Goal: Information Seeking & Learning: Learn about a topic

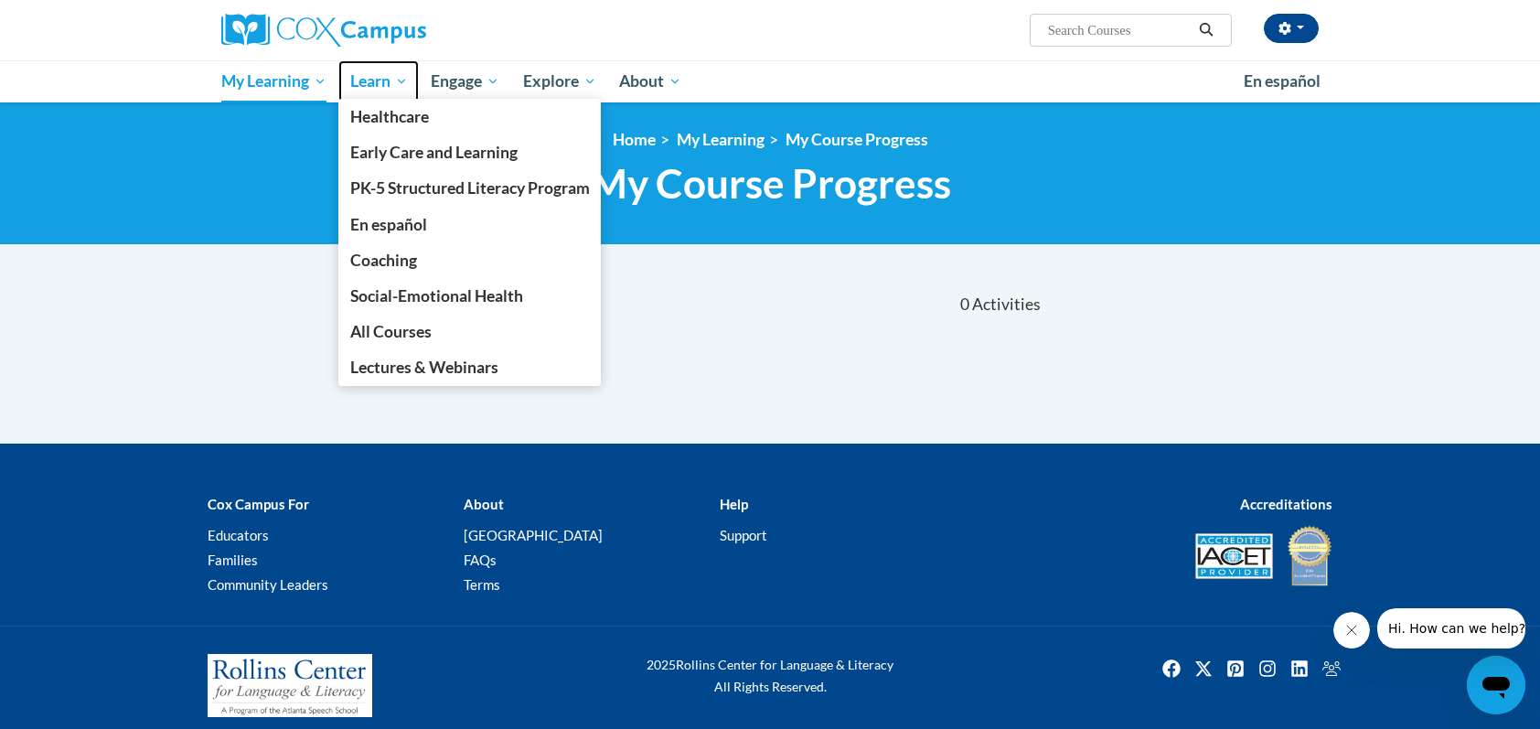
click at [371, 75] on span "Learn" at bounding box center [379, 81] width 58 height 22
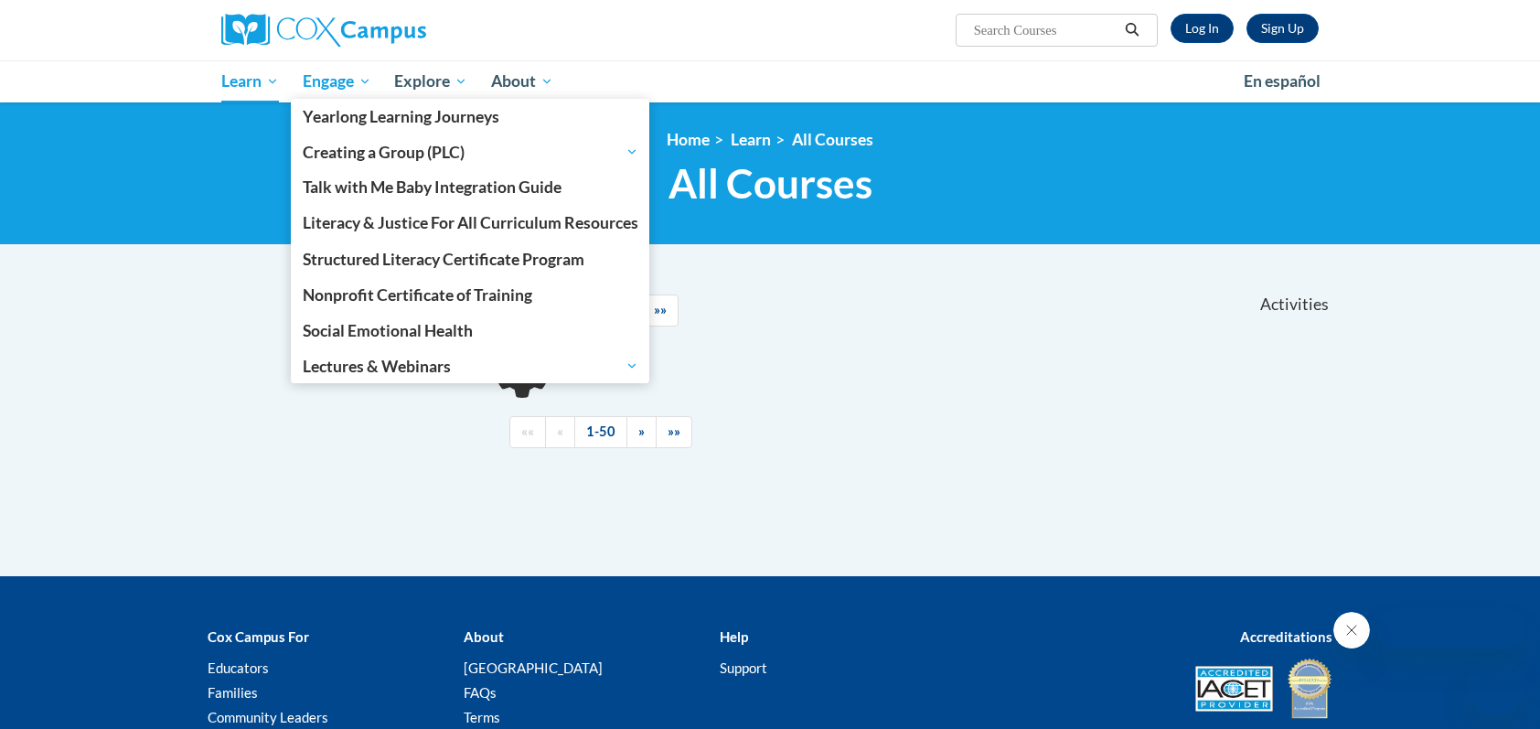
click at [341, 86] on span "Engage" at bounding box center [337, 81] width 69 height 22
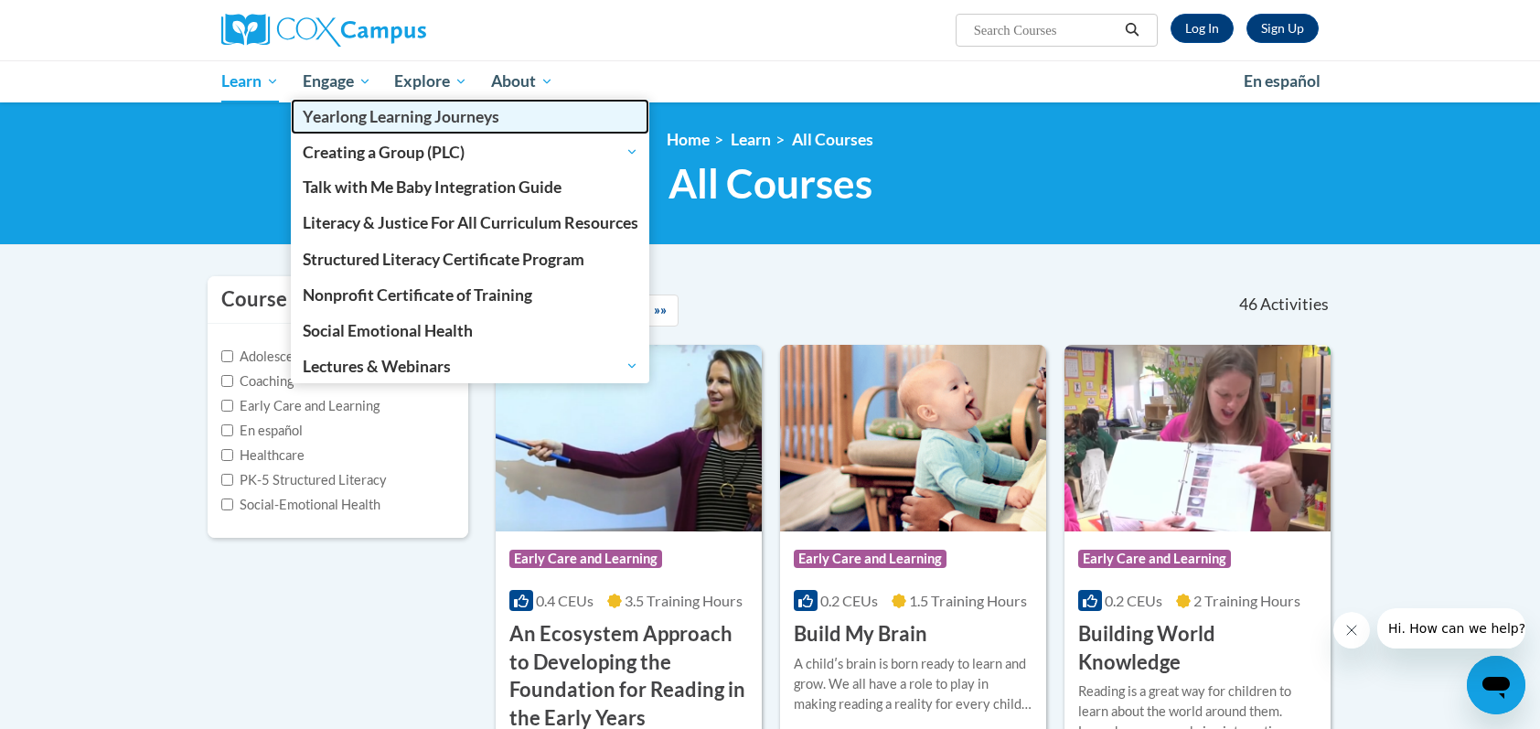
click at [345, 110] on span "Yearlong Learning Journeys" at bounding box center [401, 116] width 197 height 19
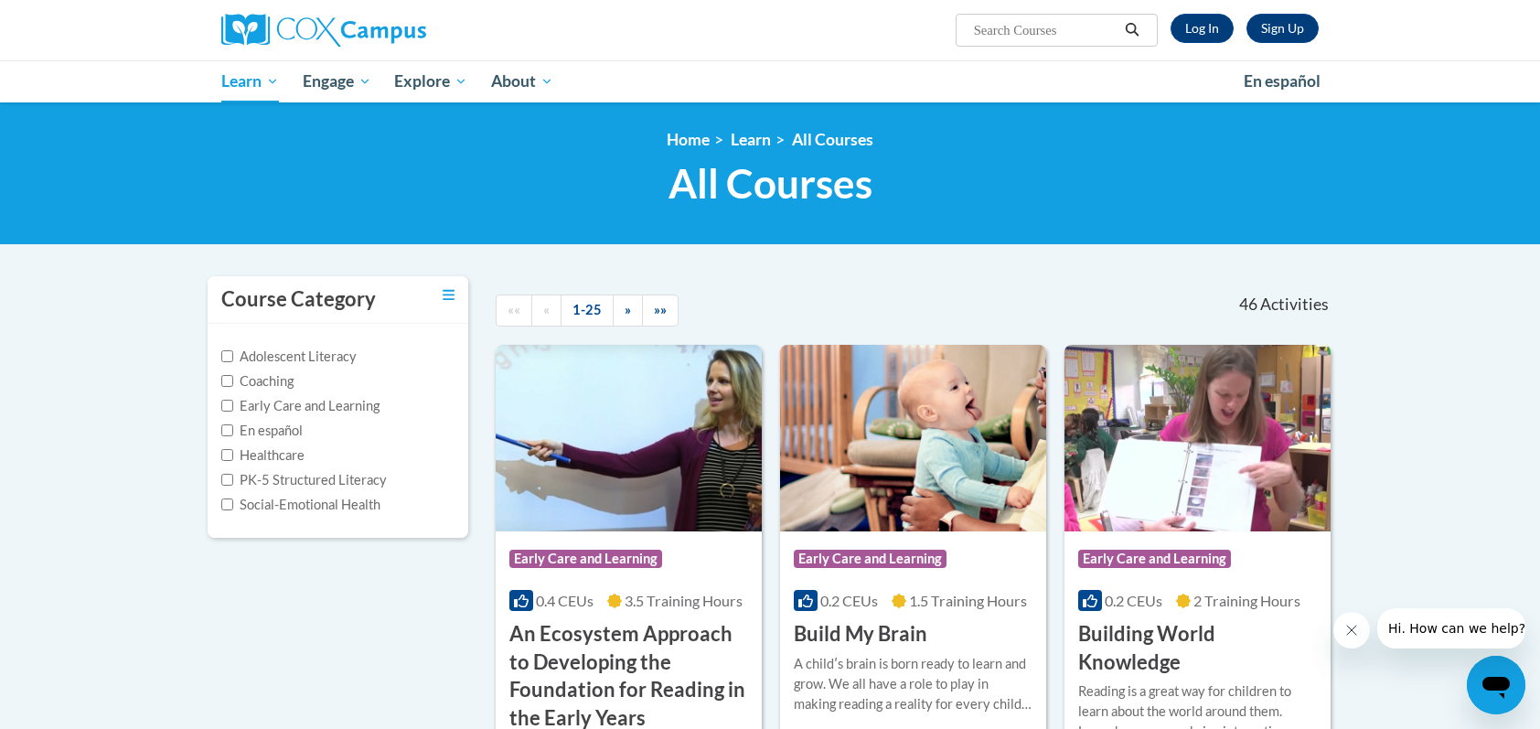
click at [864, 80] on ul "My Learning My Learning My Course Progress Certificates My Action Plans Group D…" at bounding box center [720, 81] width 1023 height 42
click at [1204, 23] on link "Log In" at bounding box center [1202, 28] width 63 height 29
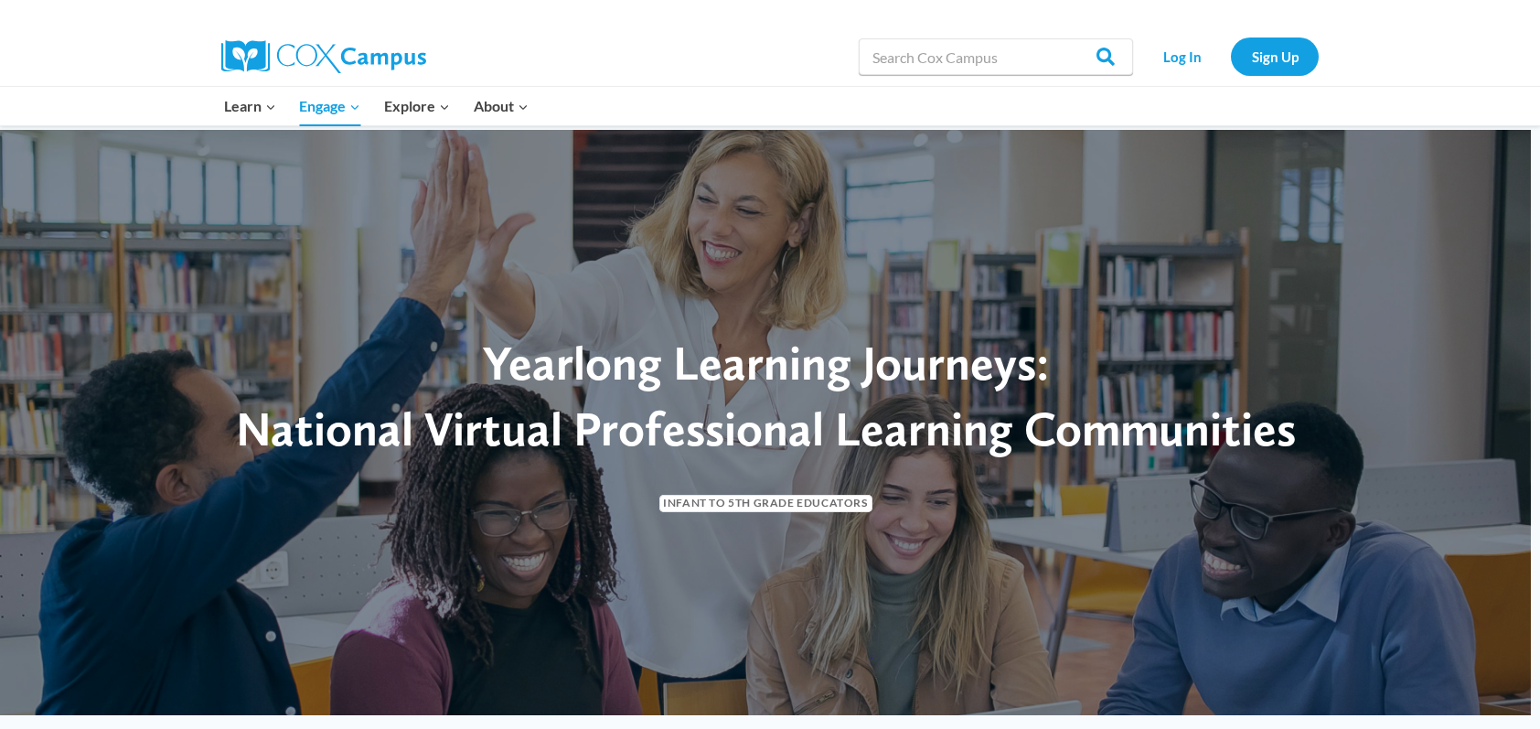
click at [198, 107] on div "Learn Expand PK-5 Structured Literacy Program En español Early Care and Learnin…" at bounding box center [770, 106] width 1153 height 38
click at [1173, 64] on link "Log In" at bounding box center [1183, 57] width 80 height 38
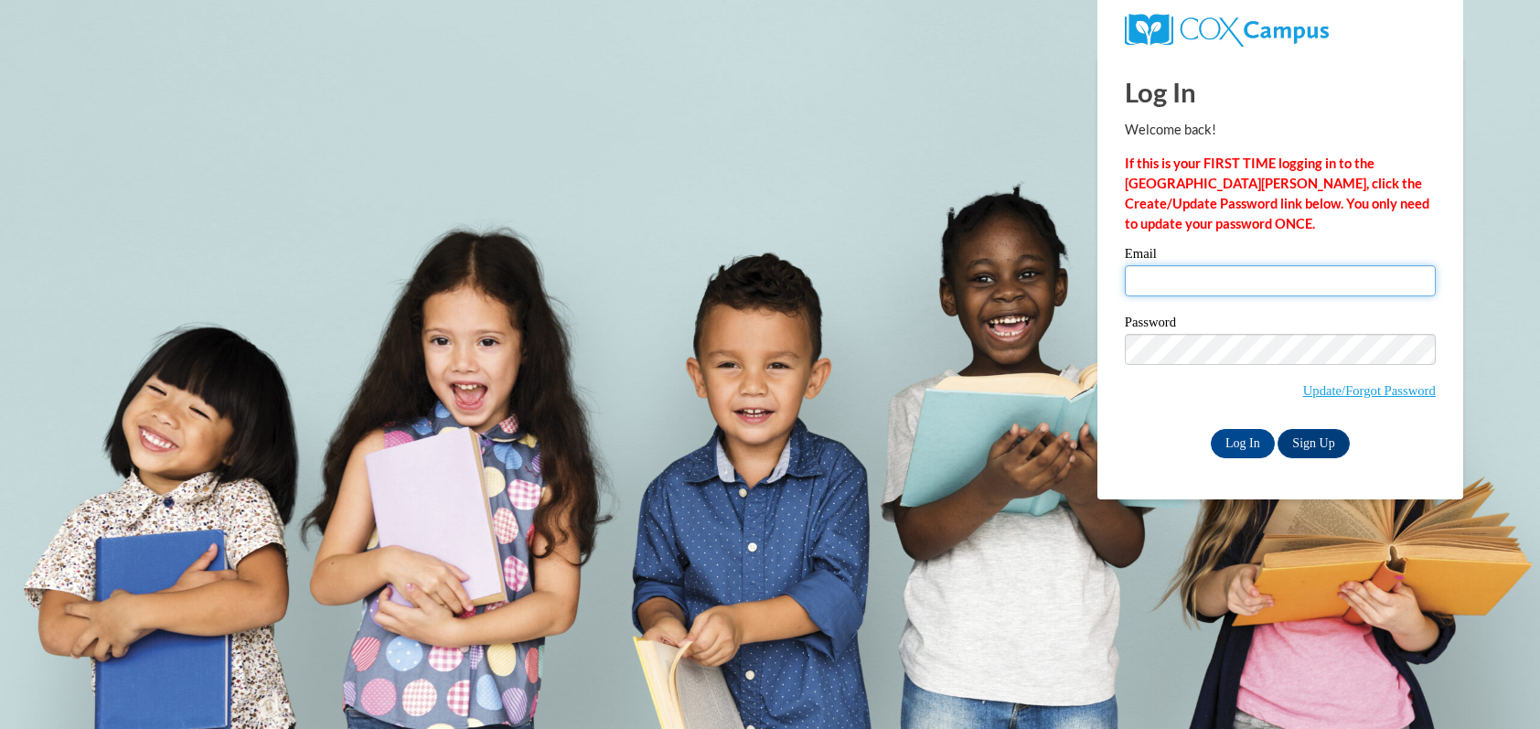
type input "william.olk@k12.hi.us"
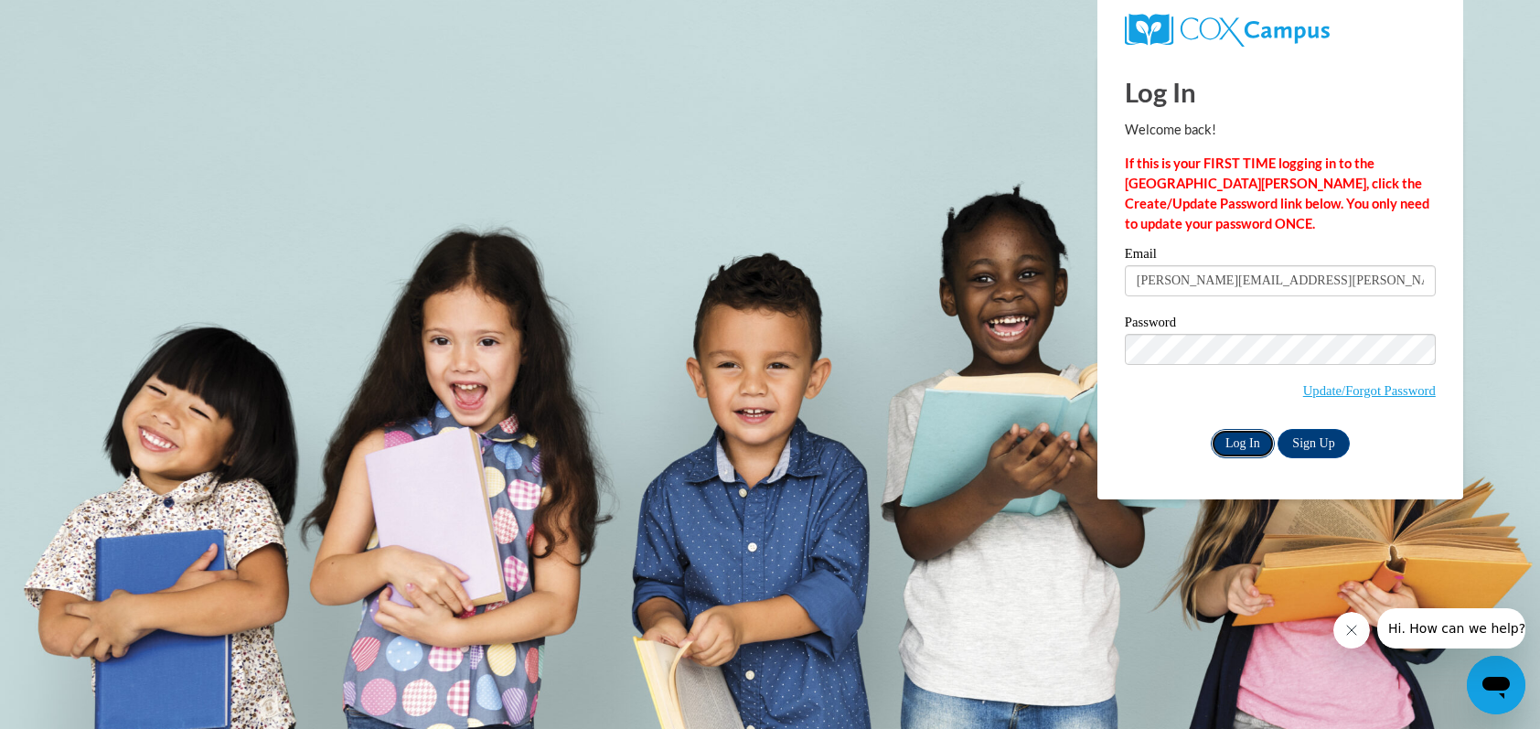
click at [1240, 443] on input "Log In" at bounding box center [1243, 443] width 64 height 29
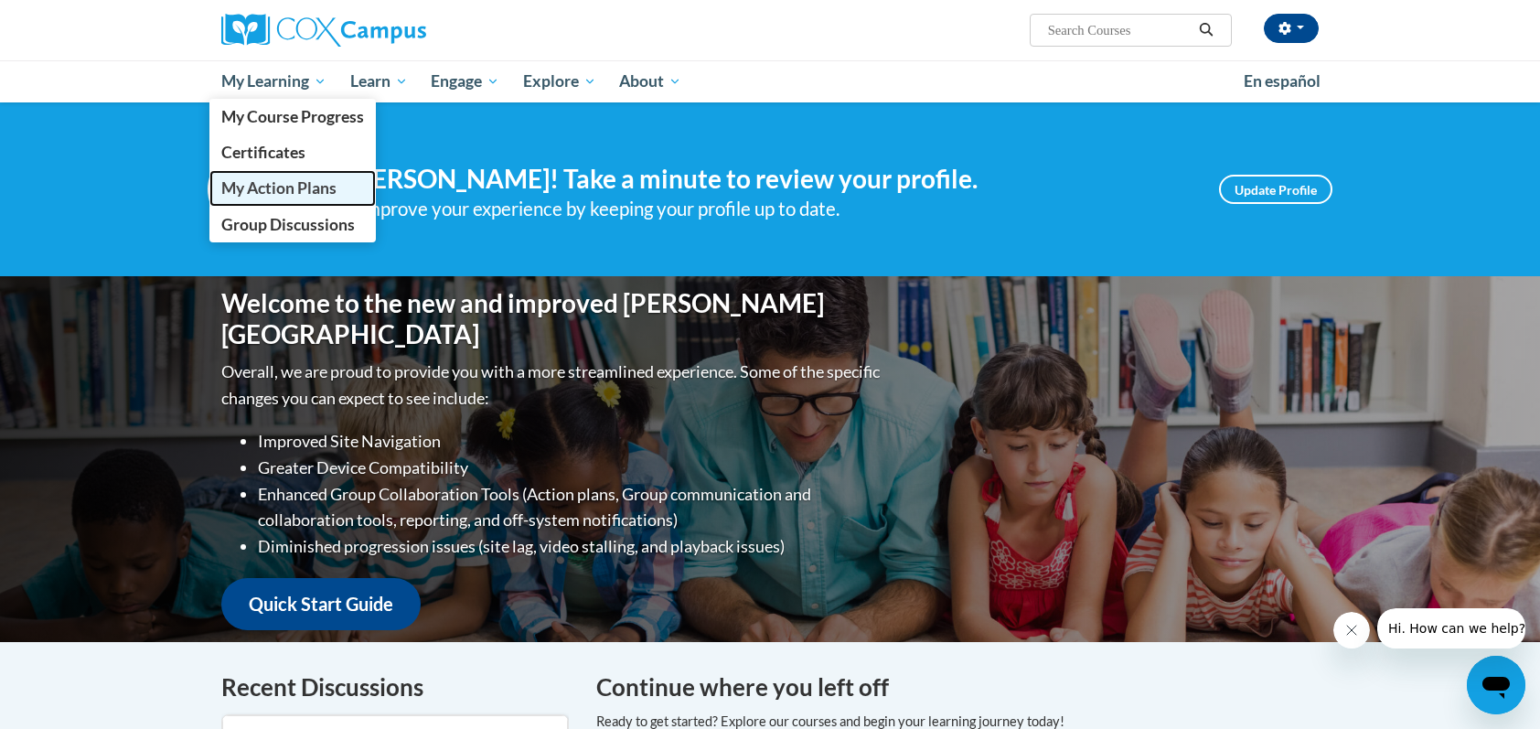
click at [303, 183] on span "My Action Plans" at bounding box center [278, 187] width 115 height 19
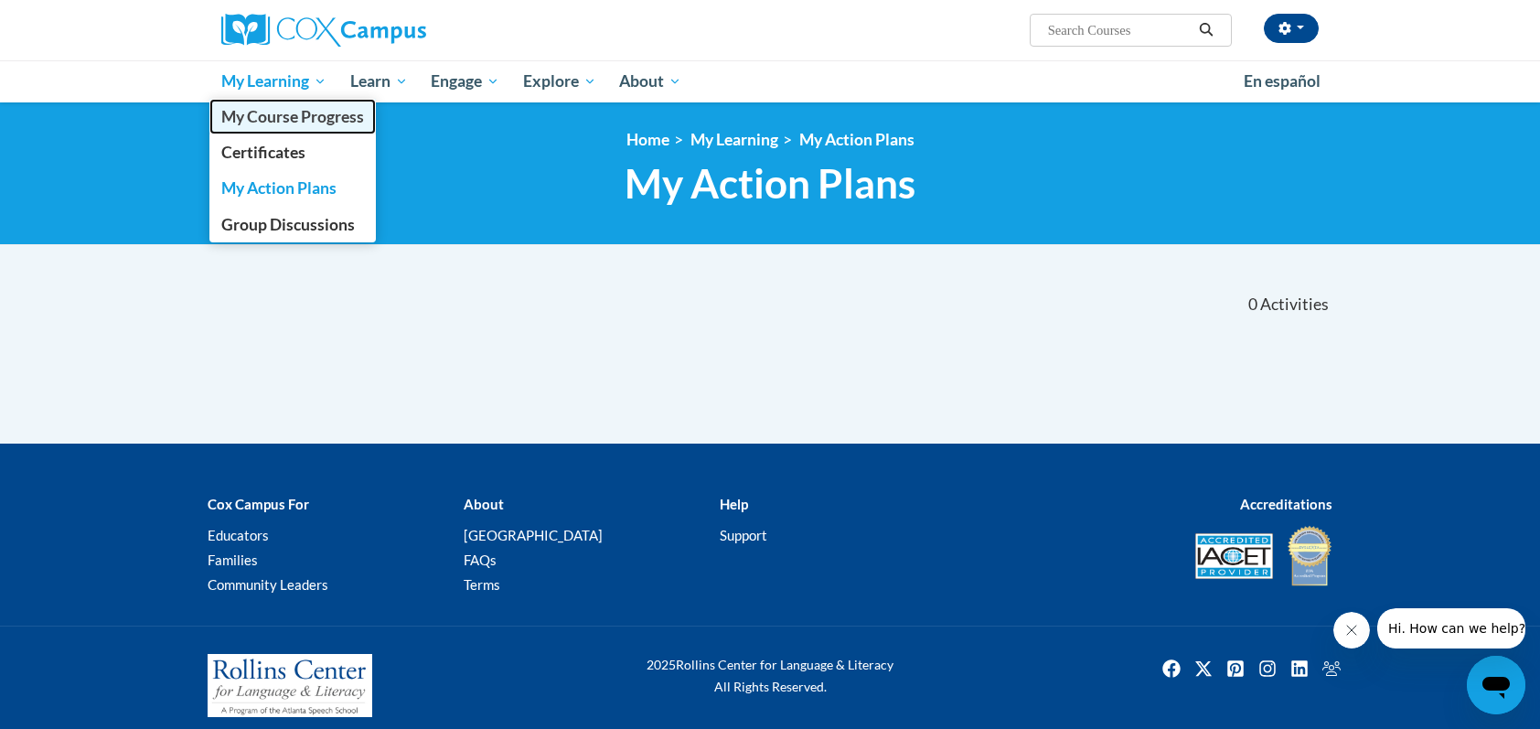
click at [287, 115] on span "My Course Progress" at bounding box center [292, 116] width 143 height 19
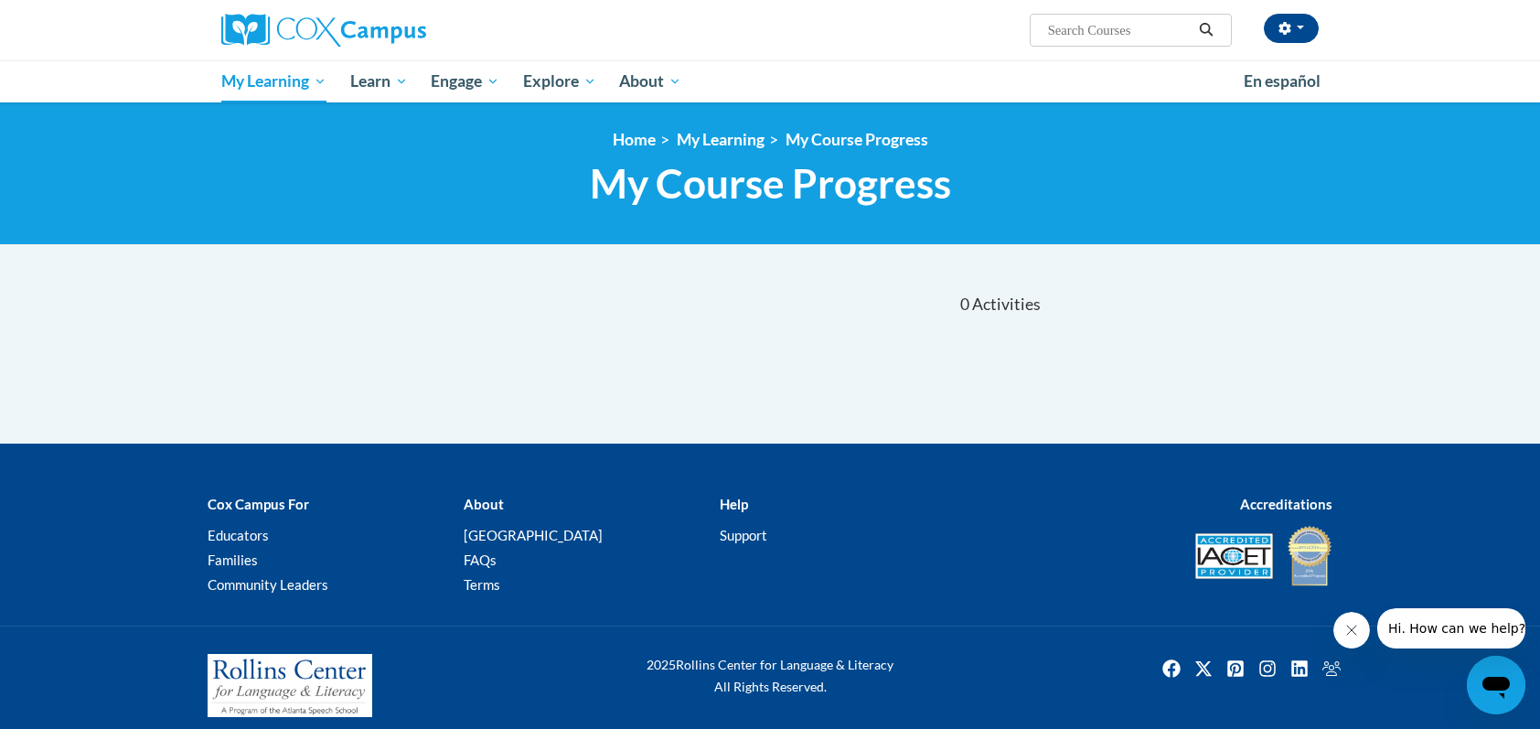
click at [1077, 35] on input "Search..." at bounding box center [1119, 30] width 146 height 22
type input "Hawaii DOE Elementary Path"
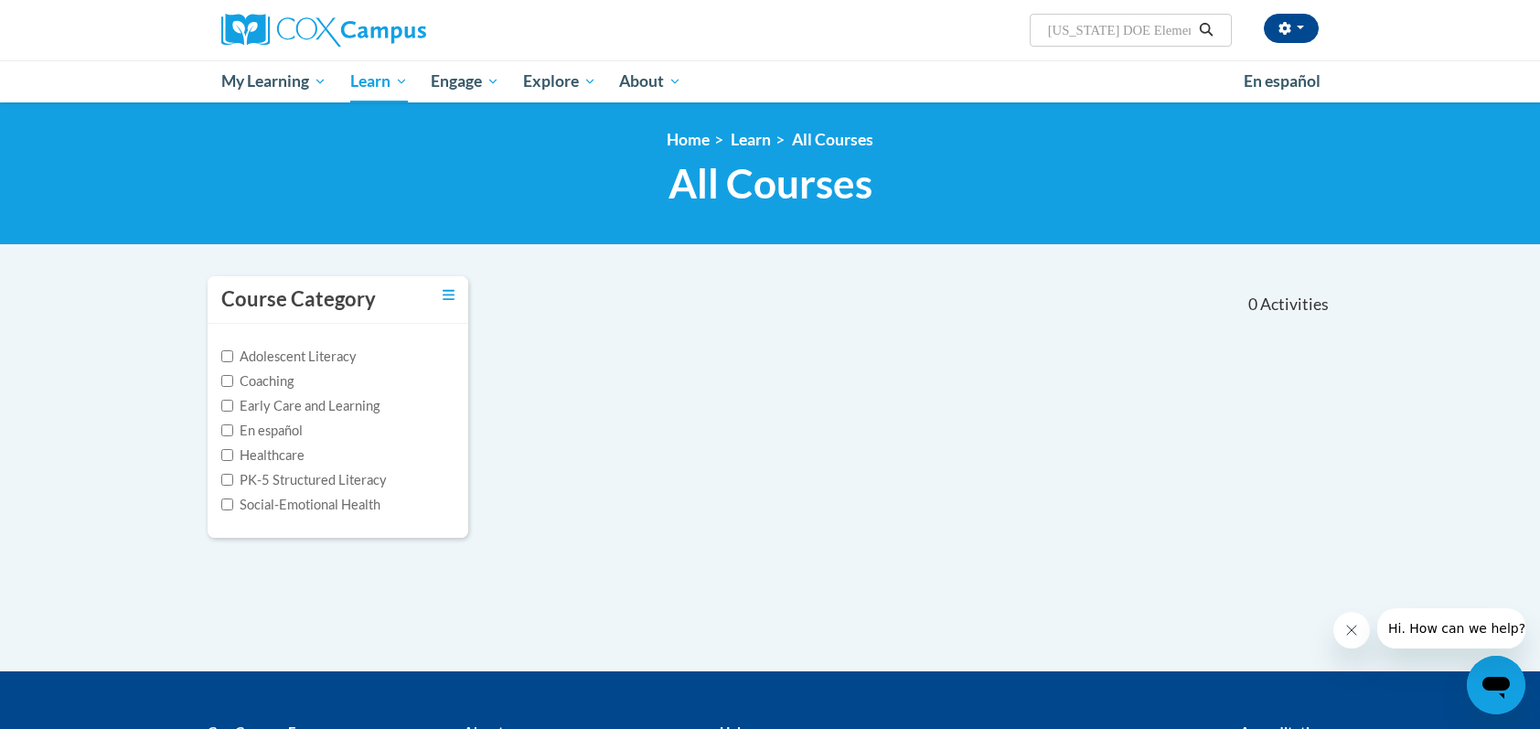
click at [1130, 34] on input "Hawaii DOE Elementary Path" at bounding box center [1119, 30] width 146 height 22
type input "oral language is the foundation"
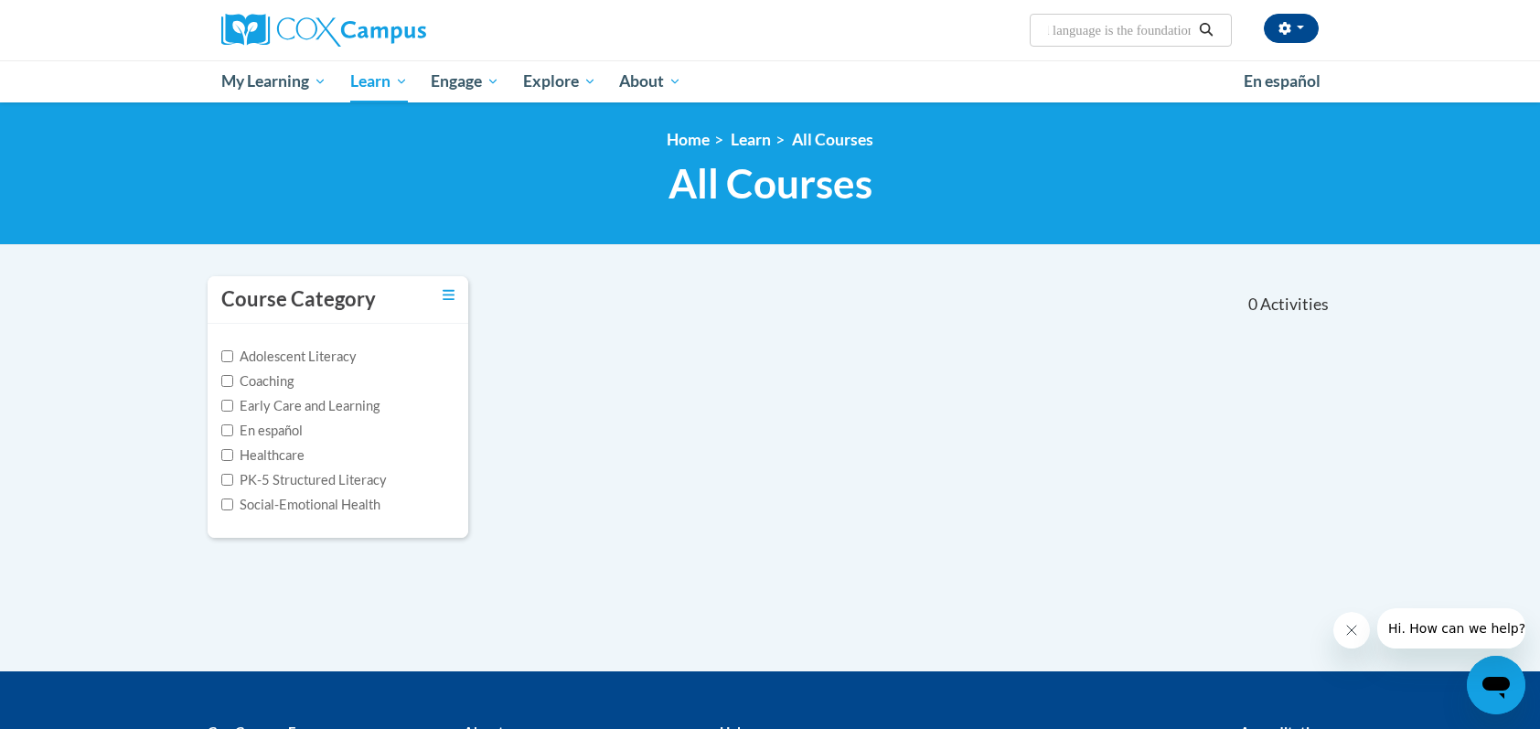
scroll to position [0, 41]
type input "oral language is the foundation"
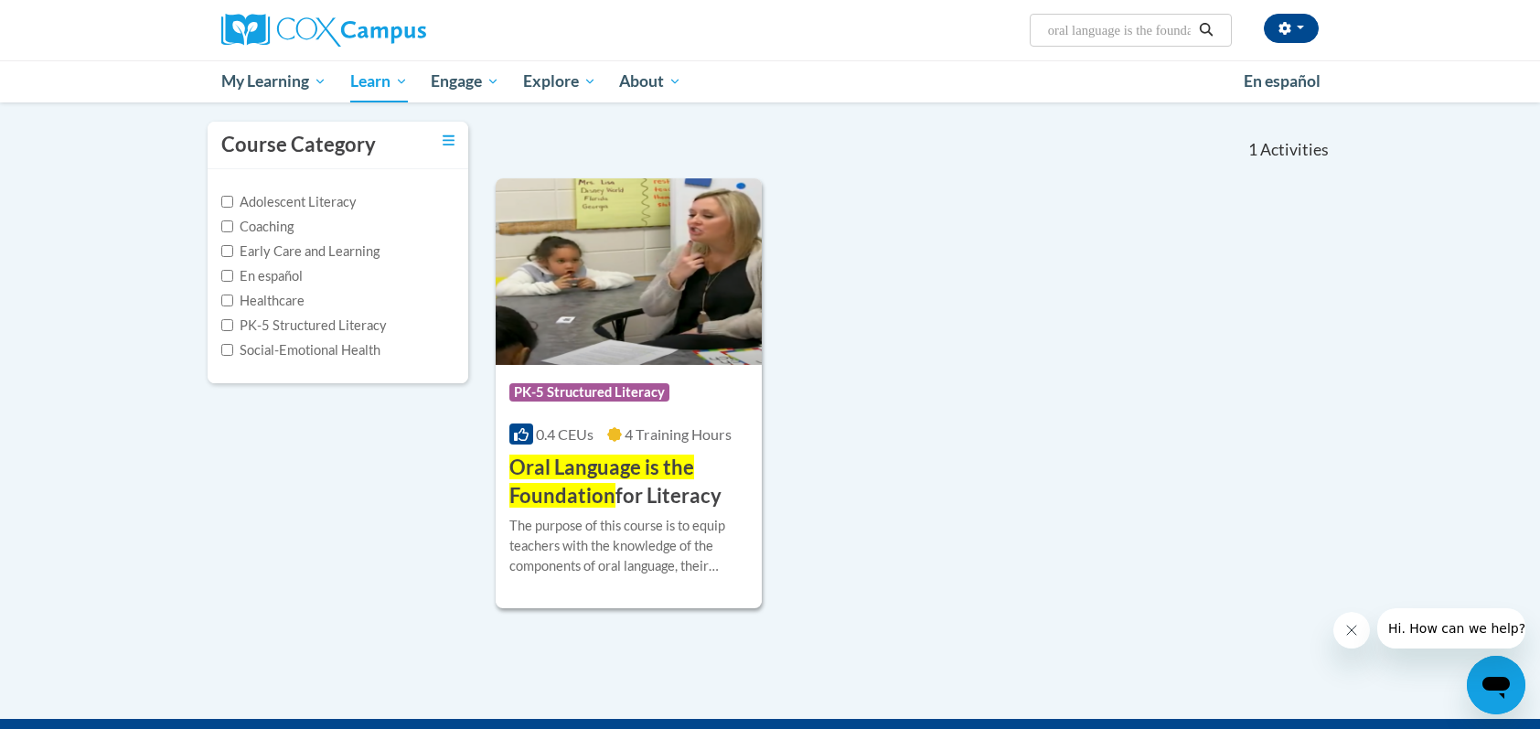
scroll to position [157, 0]
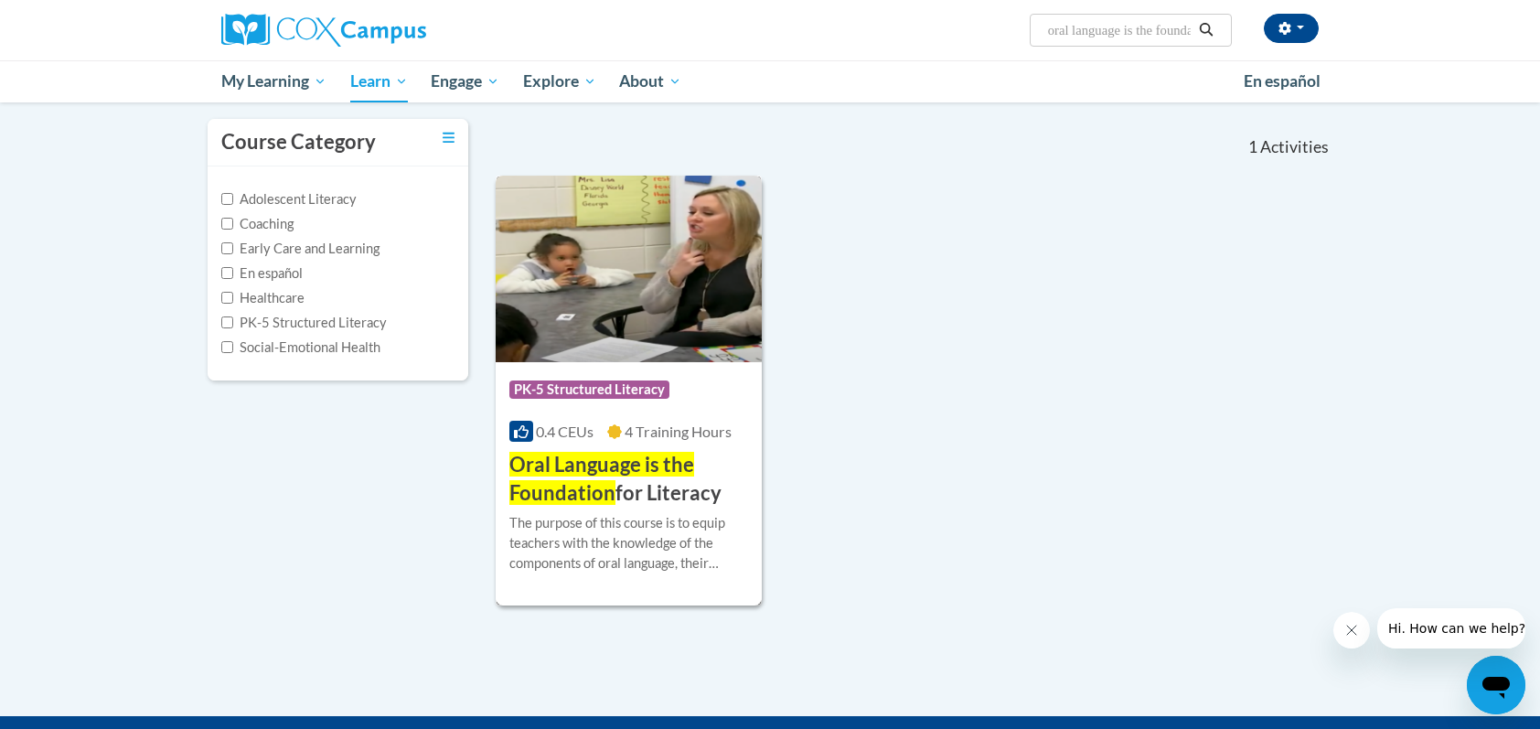
click at [681, 375] on div "Course Category: PK-5 Structured Literacy" at bounding box center [629, 391] width 239 height 41
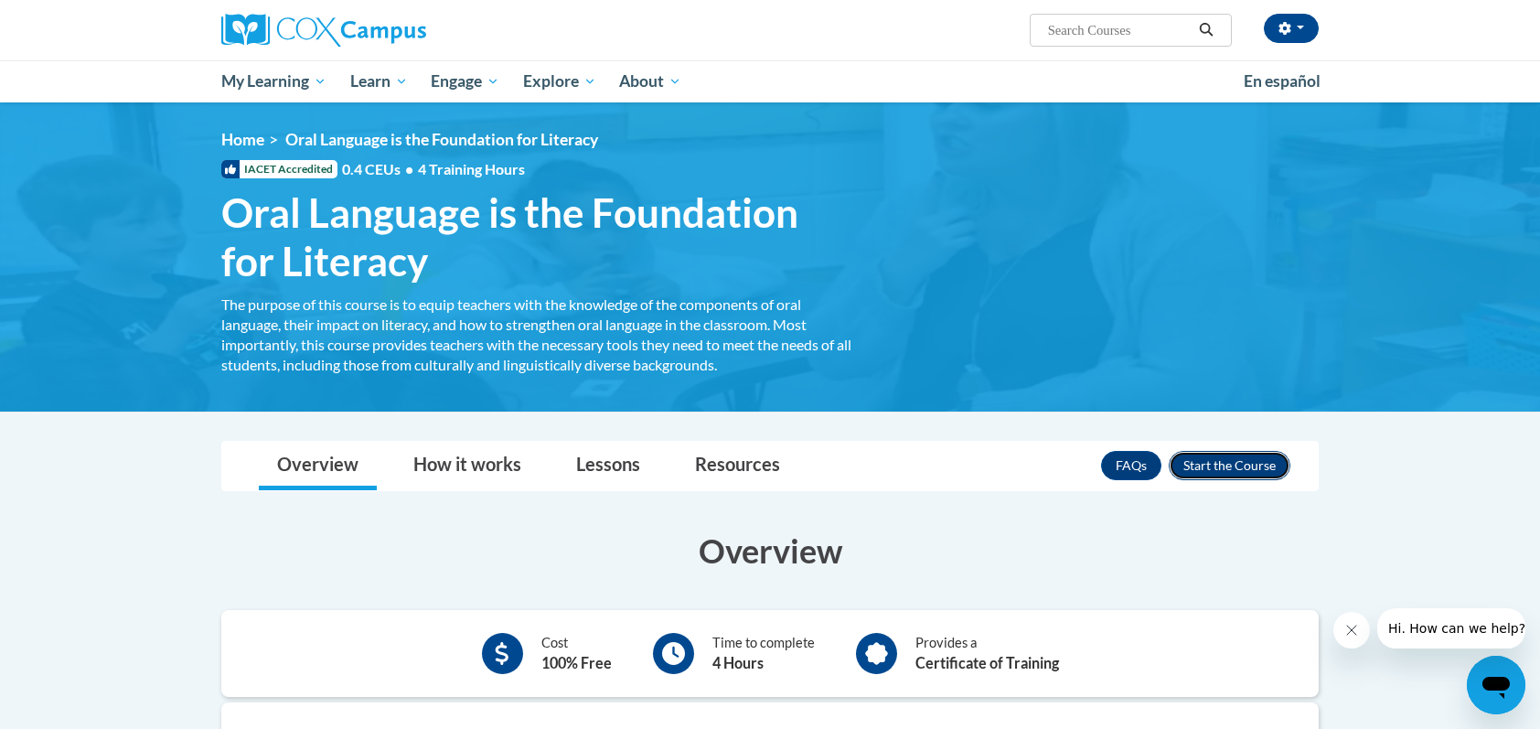
click at [1229, 464] on button "Enroll" at bounding box center [1230, 465] width 122 height 29
